Goal: Task Accomplishment & Management: Manage account settings

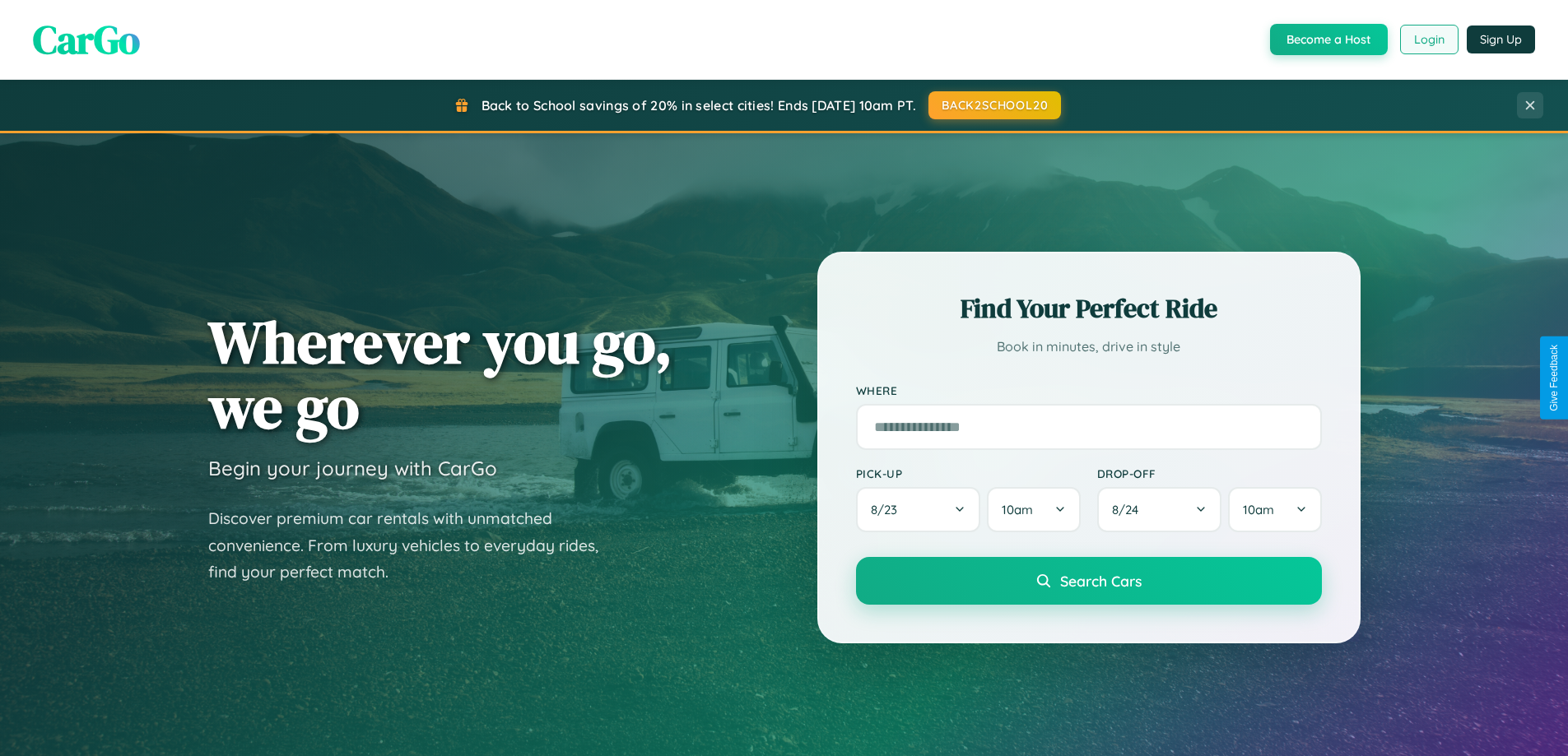
click at [1428, 40] on button "Login" at bounding box center [1429, 39] width 59 height 30
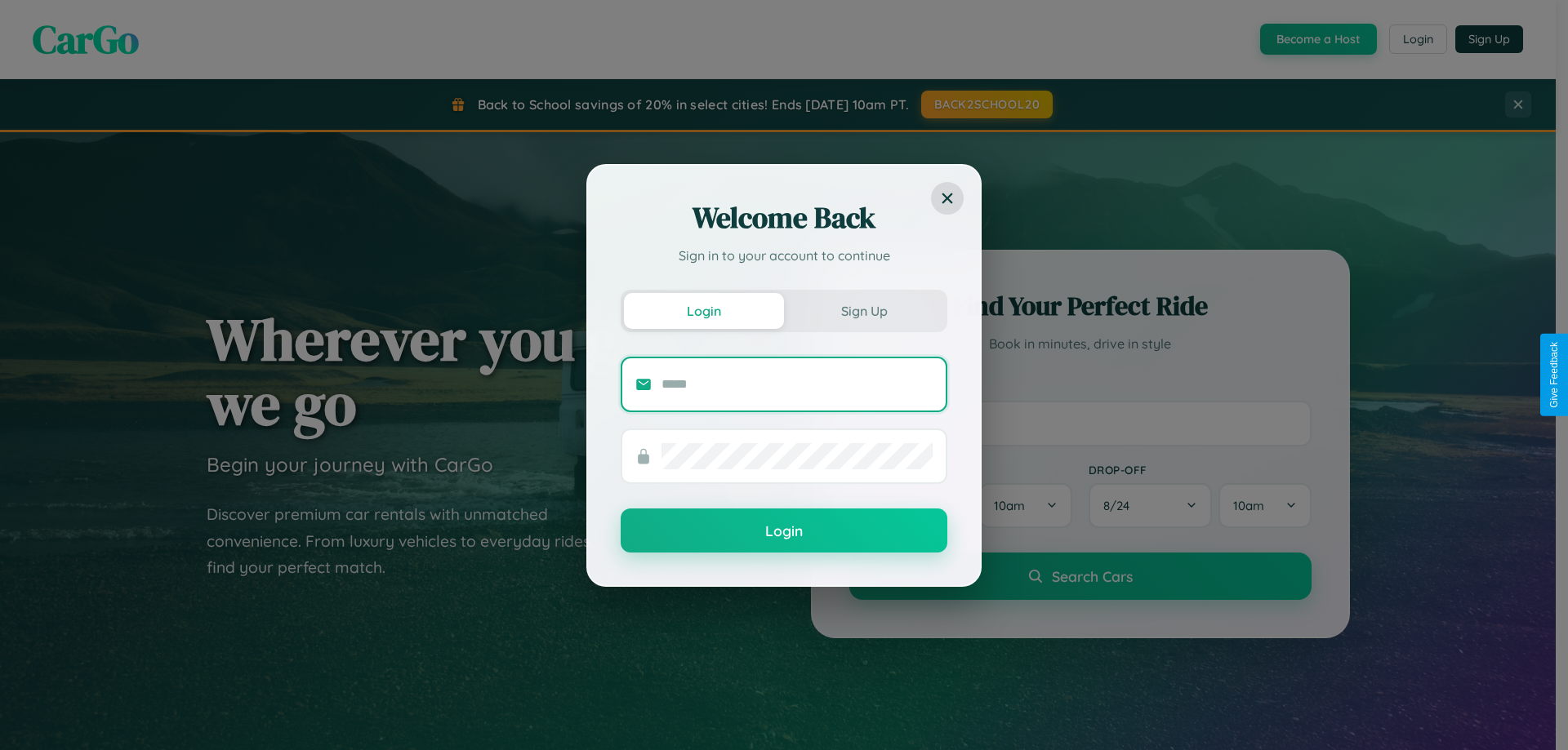
click at [797, 384] on input "text" at bounding box center [797, 384] width 271 height 26
type input "**********"
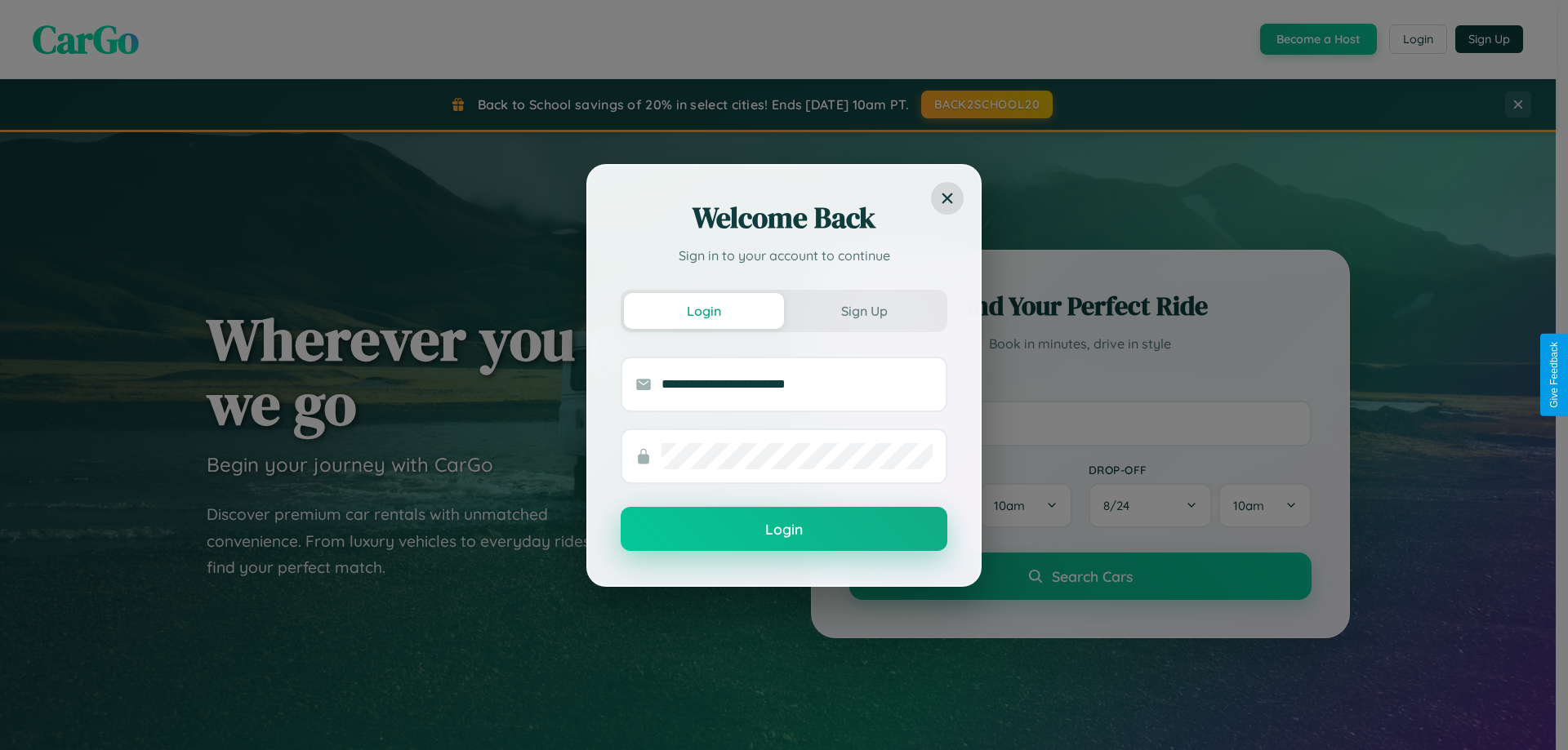
click at [784, 530] on button "Login" at bounding box center [784, 528] width 327 height 44
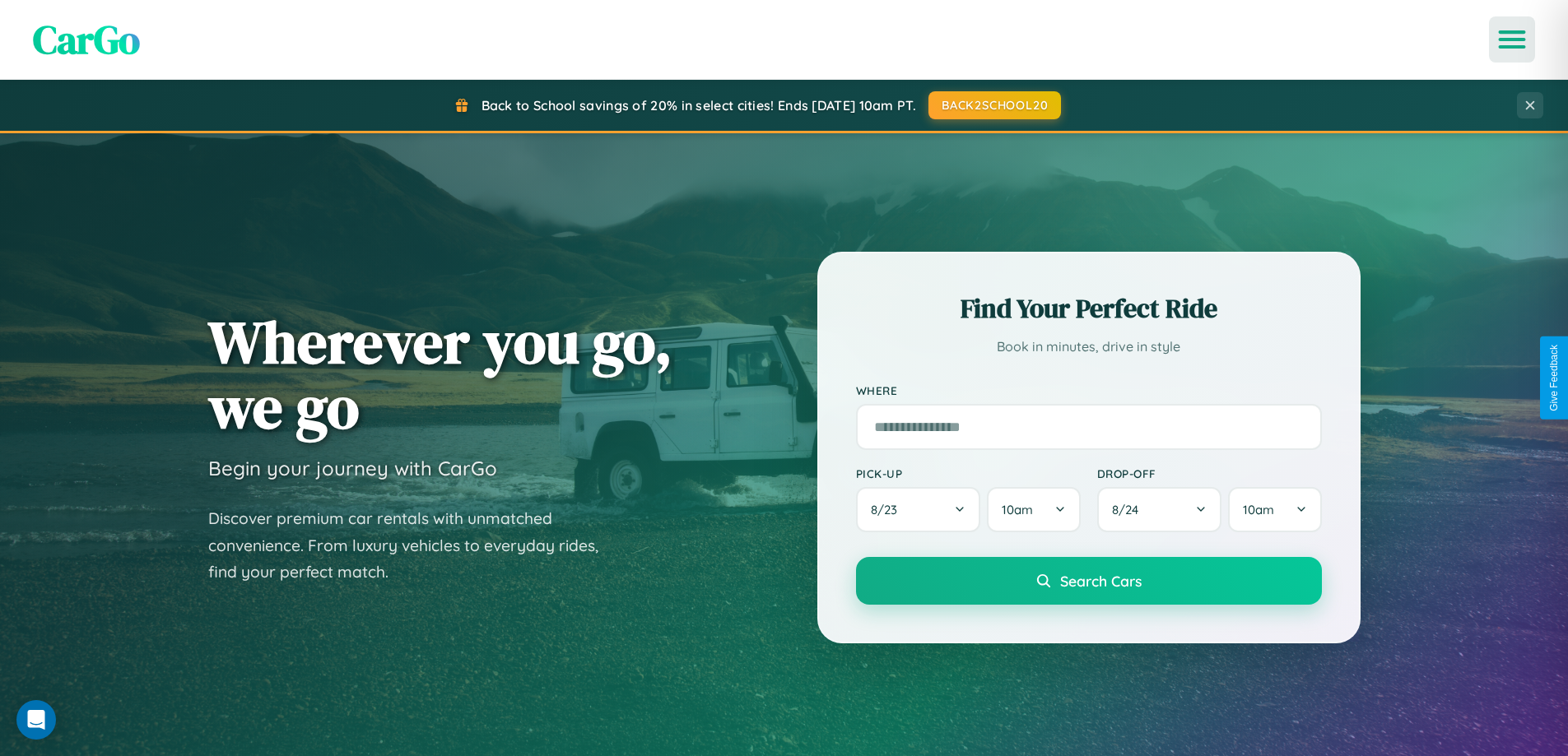
click at [1512, 40] on icon "Open menu" at bounding box center [1512, 39] width 24 height 14
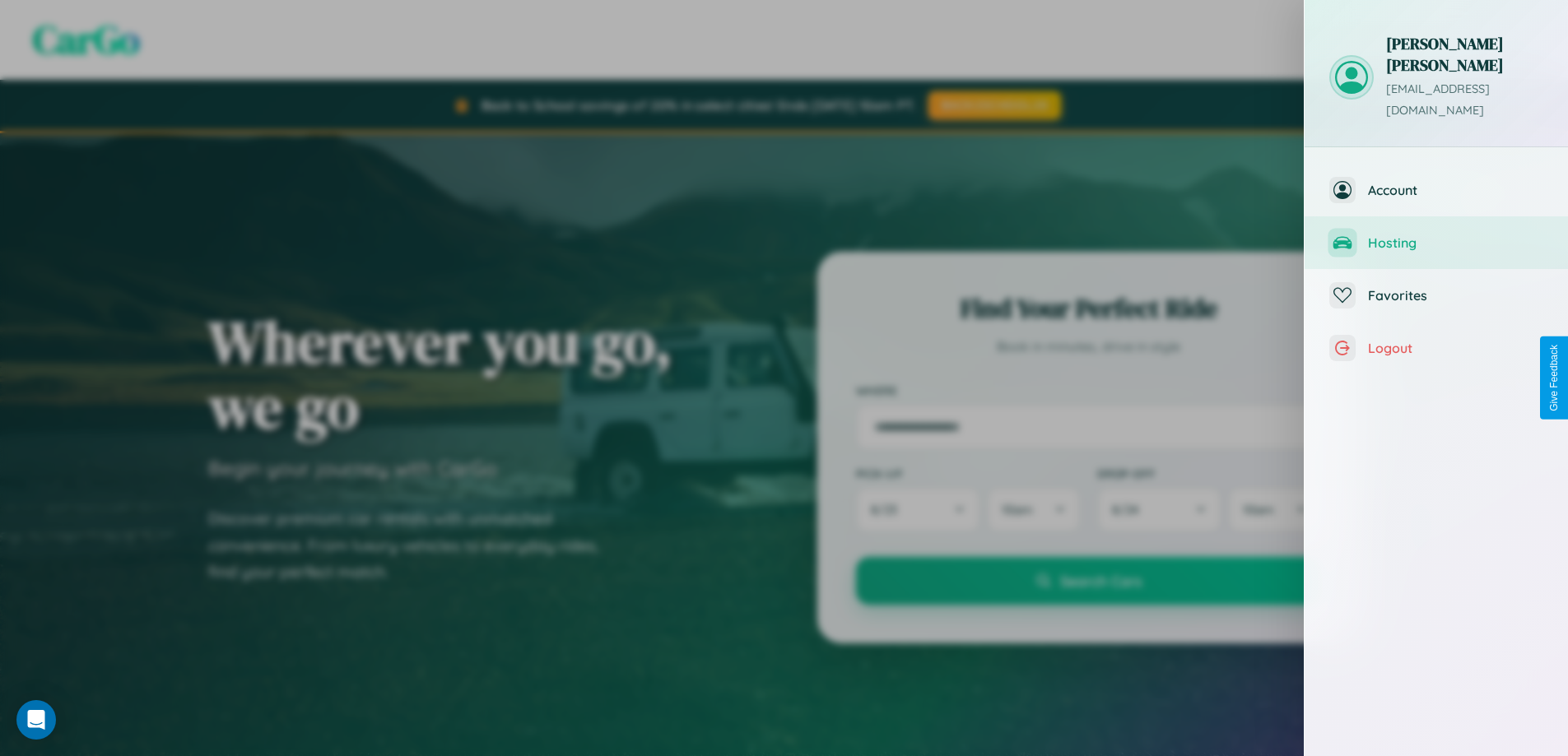
click at [1436, 234] on span "Hosting" at bounding box center [1456, 242] width 175 height 16
